Goal: Task Accomplishment & Management: Manage account settings

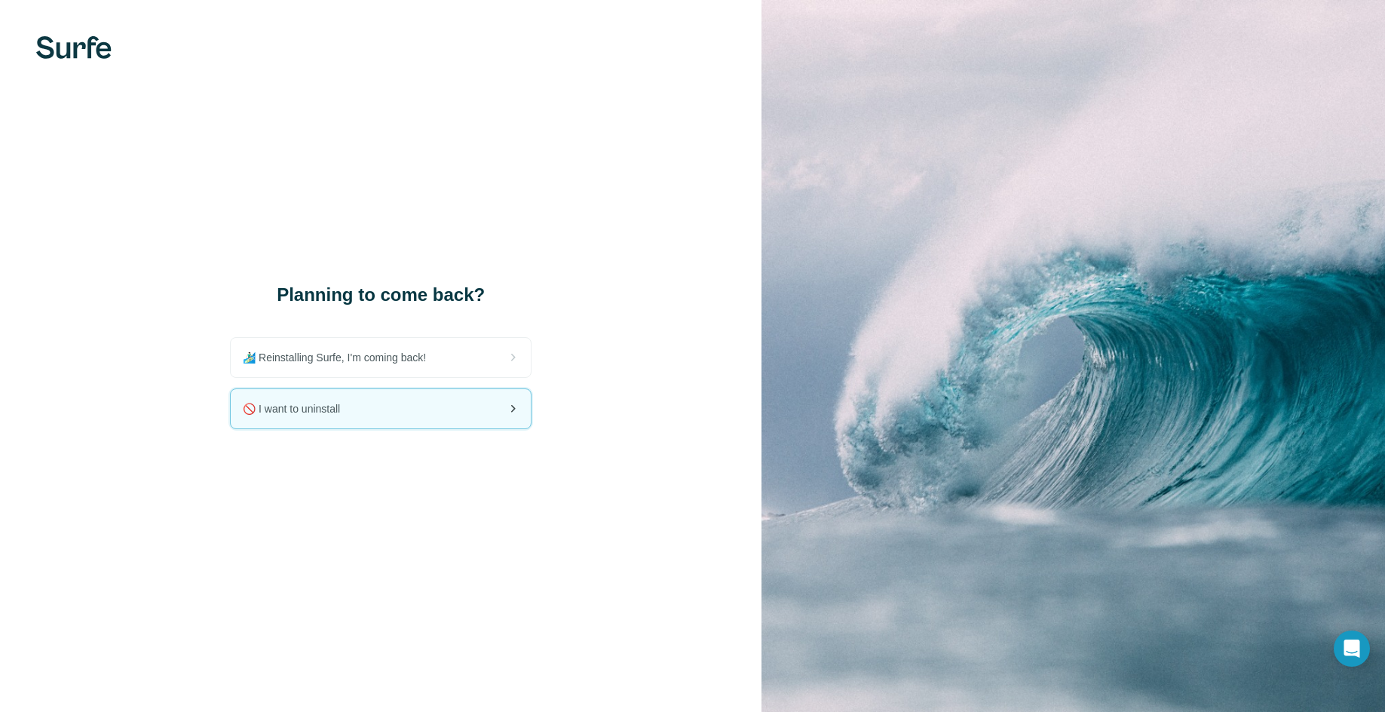
click at [348, 406] on span "🚫 I want to uninstall" at bounding box center [297, 408] width 109 height 15
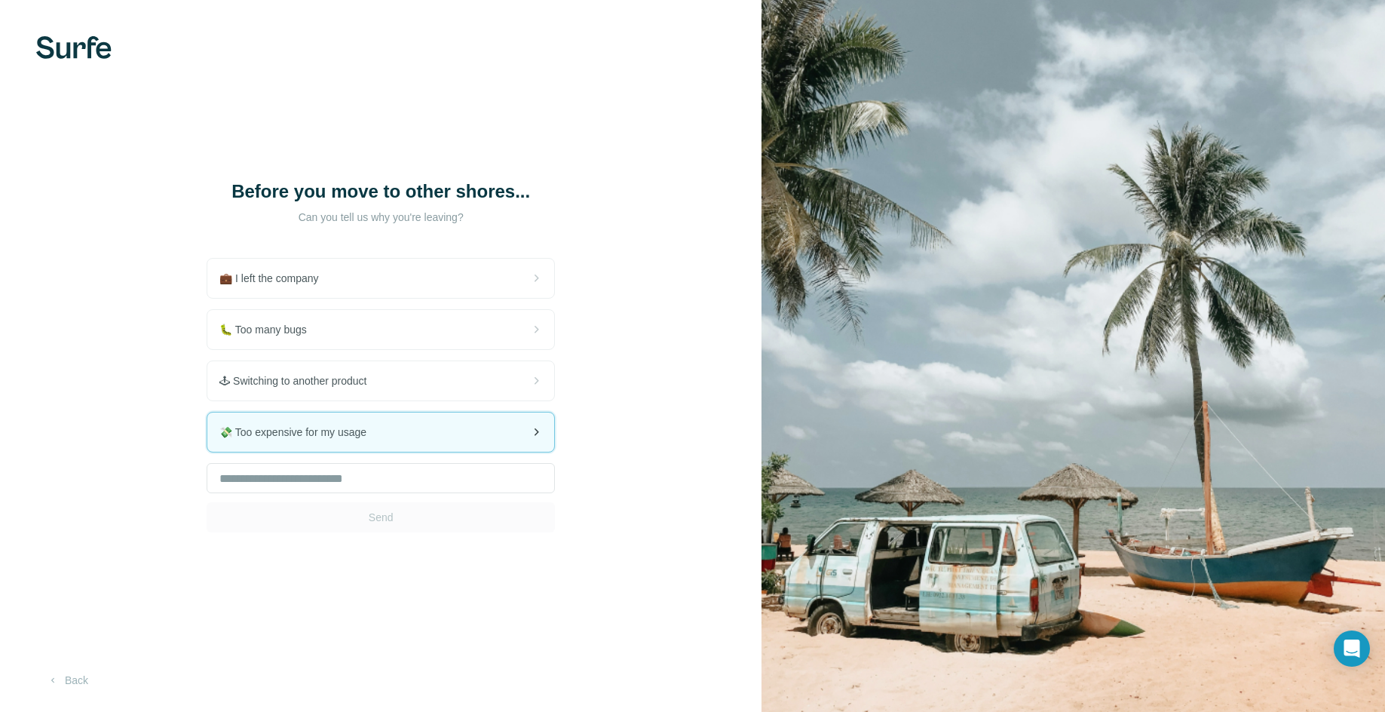
click at [325, 427] on span "💸 Too expensive for my usage" at bounding box center [298, 432] width 159 height 15
